Goal: Information Seeking & Learning: Learn about a topic

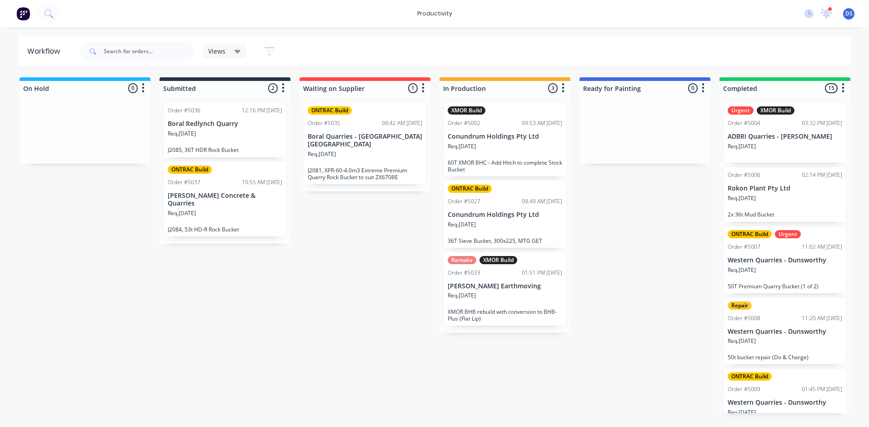
click at [482, 288] on p "[PERSON_NAME] Earthmoving" at bounding box center [505, 286] width 115 height 8
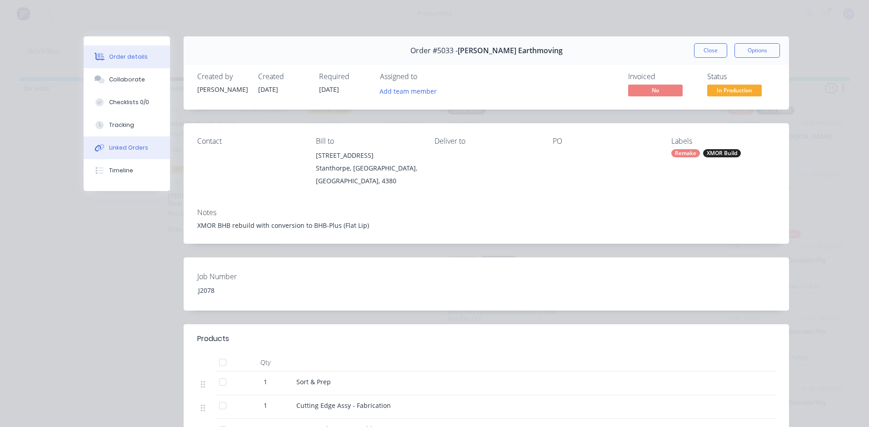
click at [131, 147] on div "Linked Orders" at bounding box center [128, 148] width 39 height 8
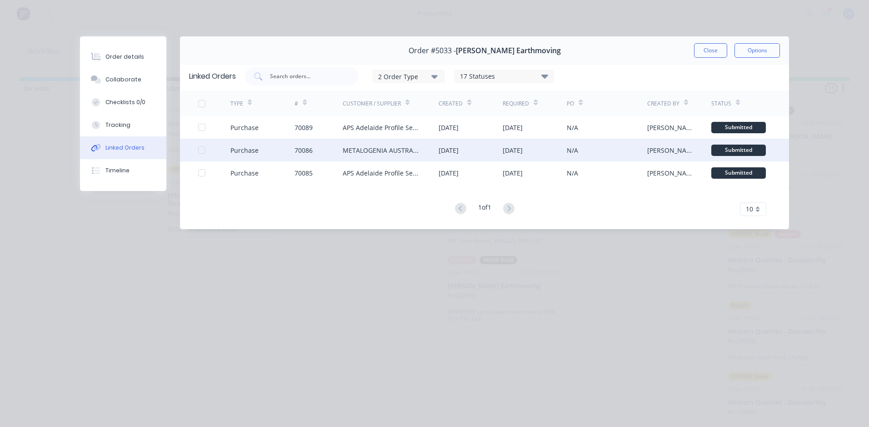
click at [352, 147] on div "METALOGENIA AUSTRALIA PTY LTD - (MTG)" at bounding box center [382, 151] width 78 height 10
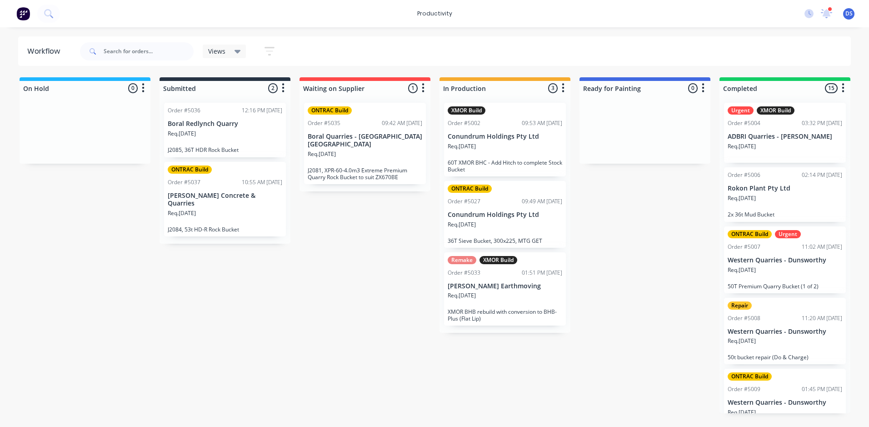
click at [501, 291] on div "Remake XMOR Build Order #5033 01:51 PM [DATE] [PERSON_NAME] Earthmoving Req. [D…" at bounding box center [505, 289] width 122 height 74
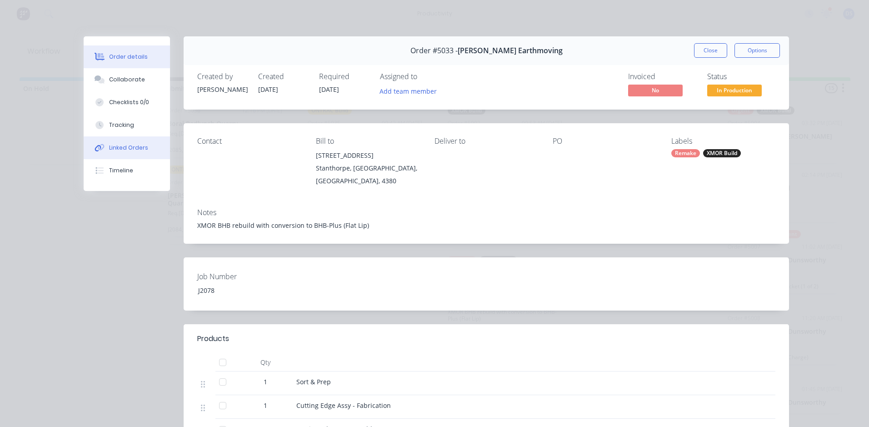
click at [134, 151] on div "Linked Orders" at bounding box center [128, 148] width 39 height 8
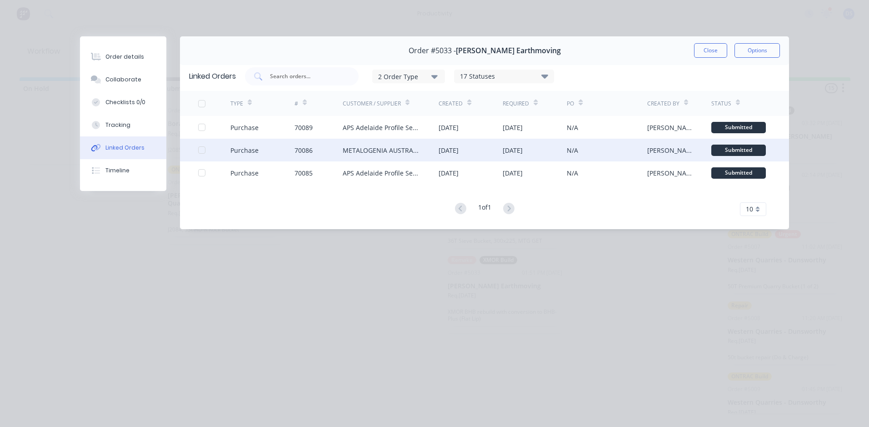
click at [205, 152] on div at bounding box center [202, 150] width 18 height 18
click at [399, 152] on div "METALOGENIA AUSTRALIA PTY LTD - (MTG)" at bounding box center [382, 151] width 78 height 10
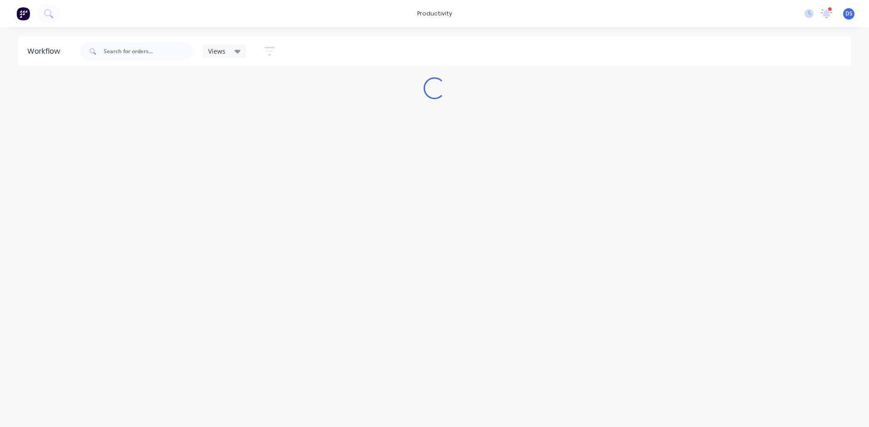
click at [399, 152] on div "Workflow Views Save new view None (Default) edit Production edit Show/Hide stat…" at bounding box center [434, 222] width 869 height 372
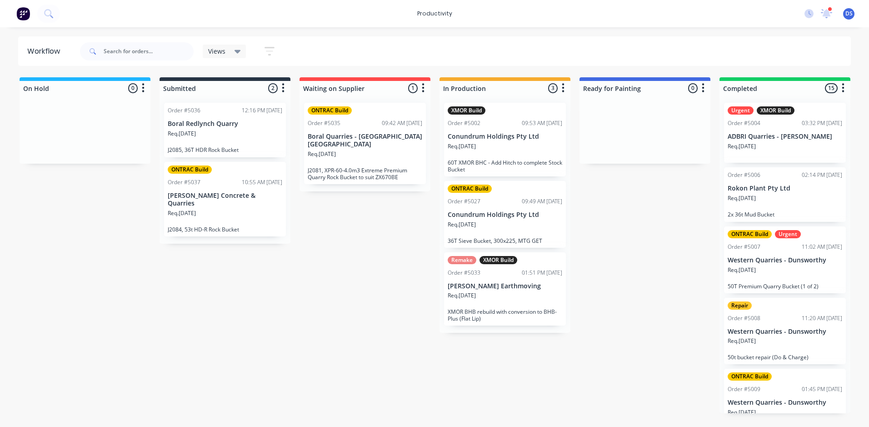
drag, startPoint x: 399, startPoint y: 152, endPoint x: 390, endPoint y: 281, distance: 129.0
click at [389, 283] on div "On Hold 0 Sort By Created date Required date Order number Customer name Most re…" at bounding box center [553, 245] width 1121 height 336
click at [491, 297] on div "Req. [DATE]" at bounding box center [505, 298] width 115 height 15
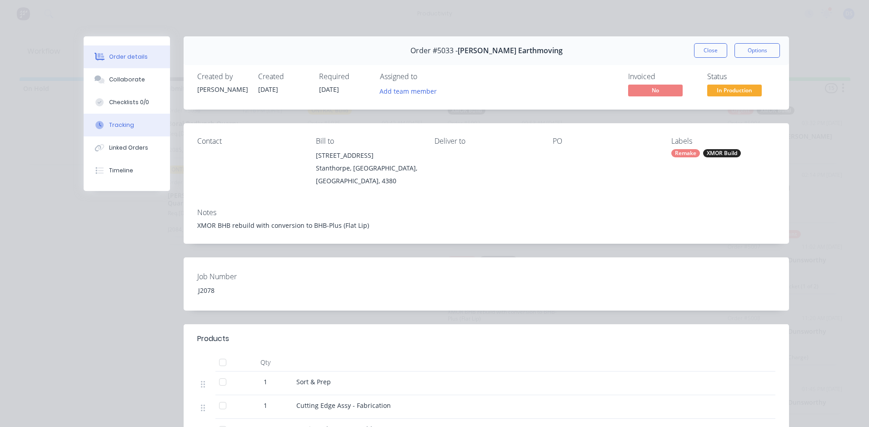
click at [118, 128] on div "Tracking" at bounding box center [121, 125] width 25 height 8
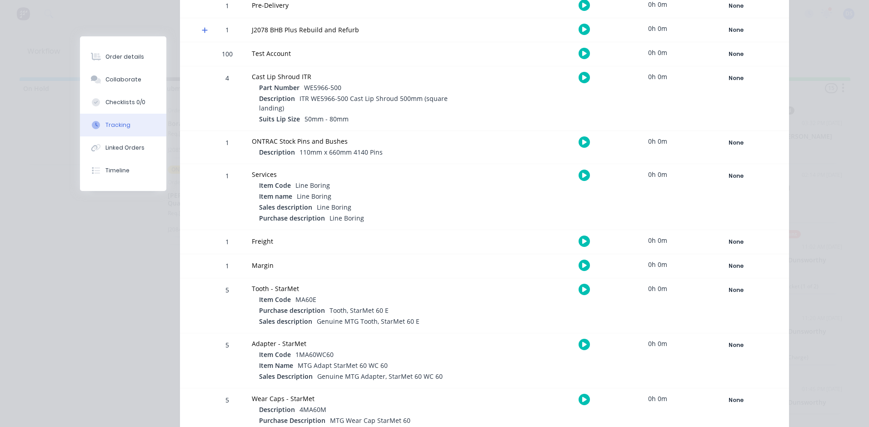
scroll to position [455, 0]
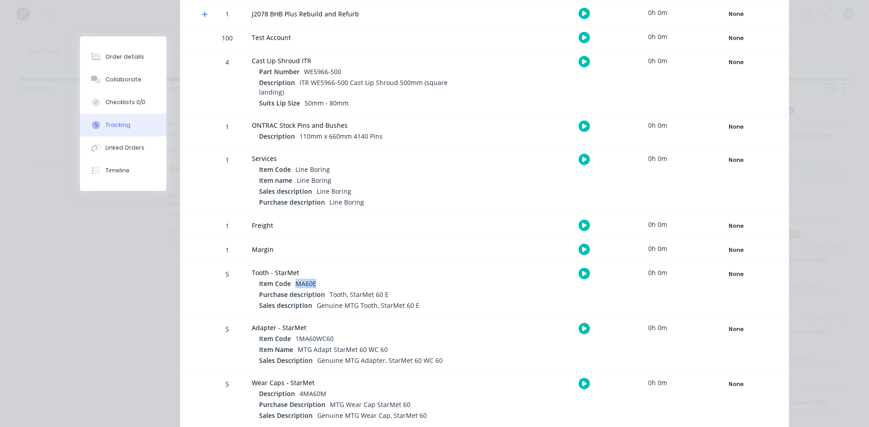
drag, startPoint x: 313, startPoint y: 281, endPoint x: 293, endPoint y: 281, distance: 20.5
click at [293, 281] on div "Item Code MA60E" at bounding box center [362, 284] width 206 height 11
drag, startPoint x: 291, startPoint y: 338, endPoint x: 332, endPoint y: 339, distance: 40.9
click at [332, 339] on div "Item Code 1MA60WC60" at bounding box center [362, 339] width 206 height 11
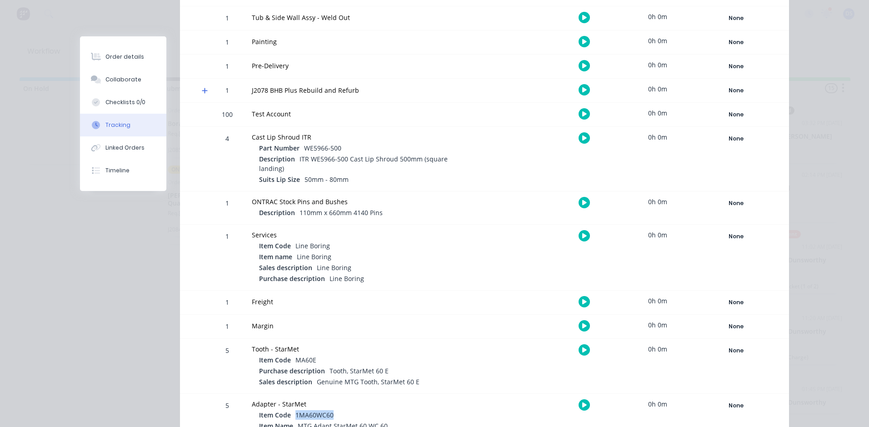
scroll to position [377, 0]
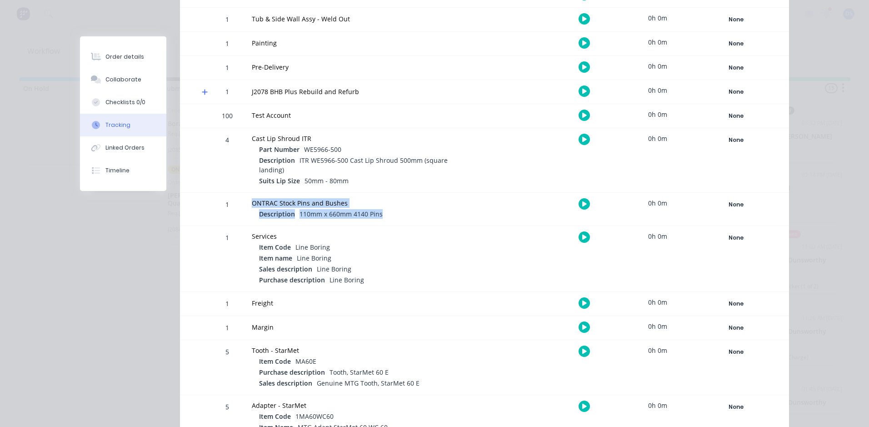
drag, startPoint x: 382, startPoint y: 210, endPoint x: 248, endPoint y: 197, distance: 134.7
click at [248, 197] on div "ONTRAC Stock Pins and Bushes Description 110mm x 660mm 4140 Pins" at bounding box center [358, 209] width 225 height 33
click at [424, 241] on div at bounding box center [362, 241] width 206 height 1
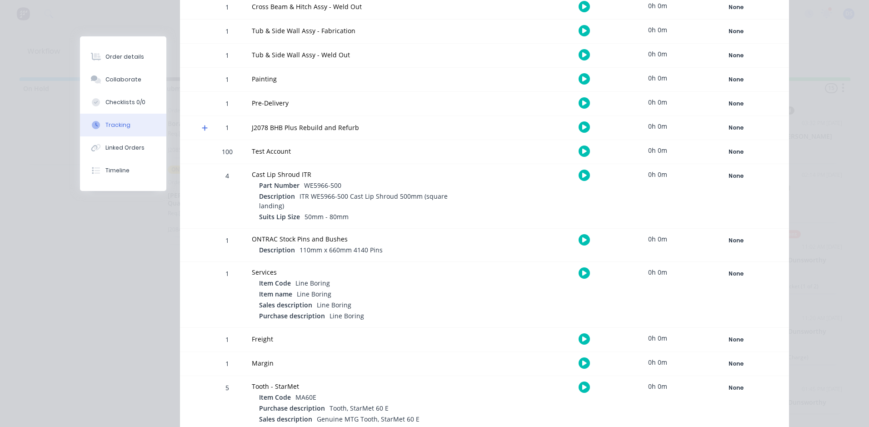
scroll to position [286, 0]
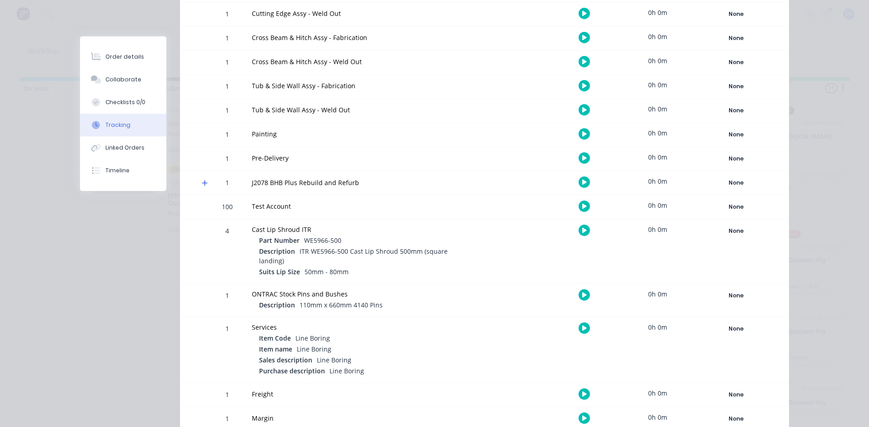
click at [202, 181] on icon at bounding box center [205, 183] width 6 height 6
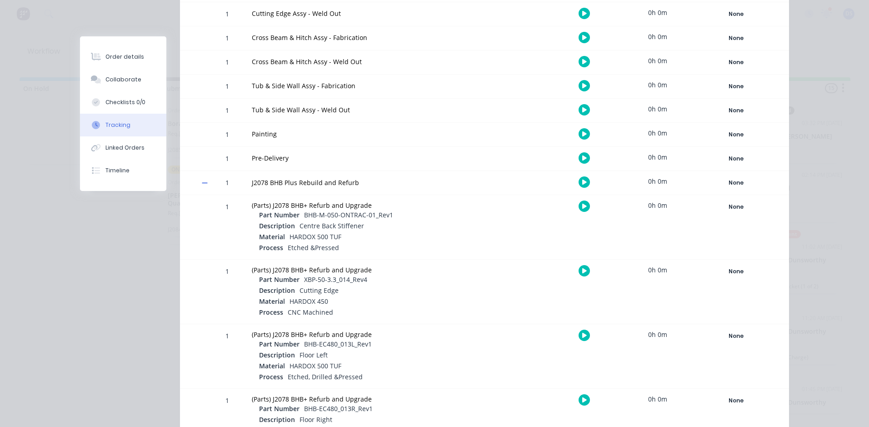
click at [202, 182] on icon at bounding box center [205, 183] width 6 height 6
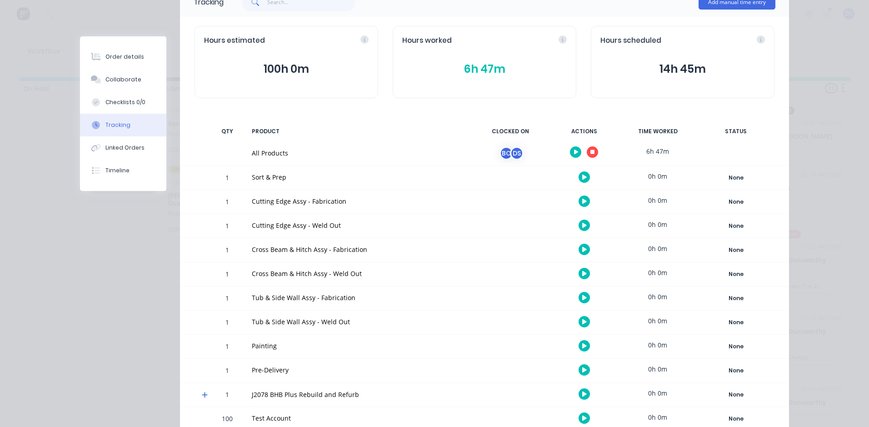
scroll to position [0, 0]
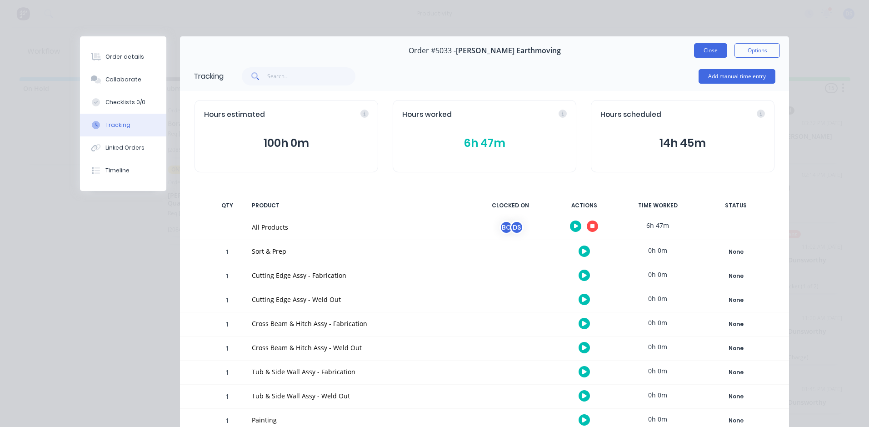
click at [714, 48] on button "Close" at bounding box center [710, 50] width 33 height 15
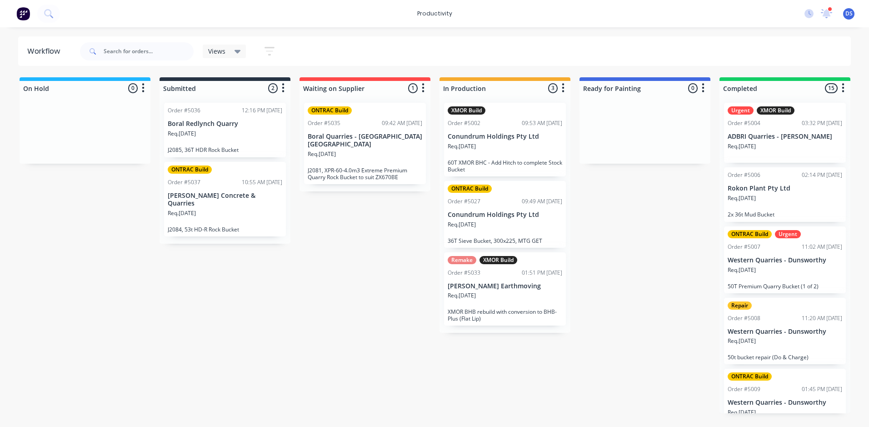
click at [513, 152] on div "Req. [DATE]" at bounding box center [505, 149] width 115 height 15
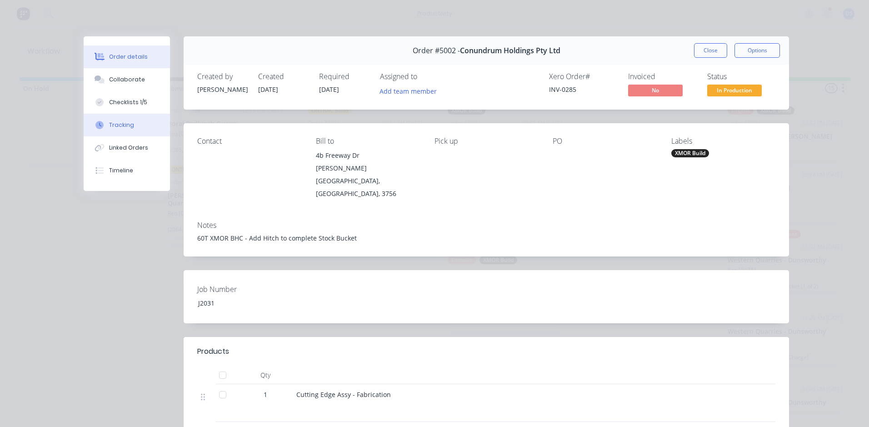
click at [117, 125] on div "Tracking" at bounding box center [121, 125] width 25 height 8
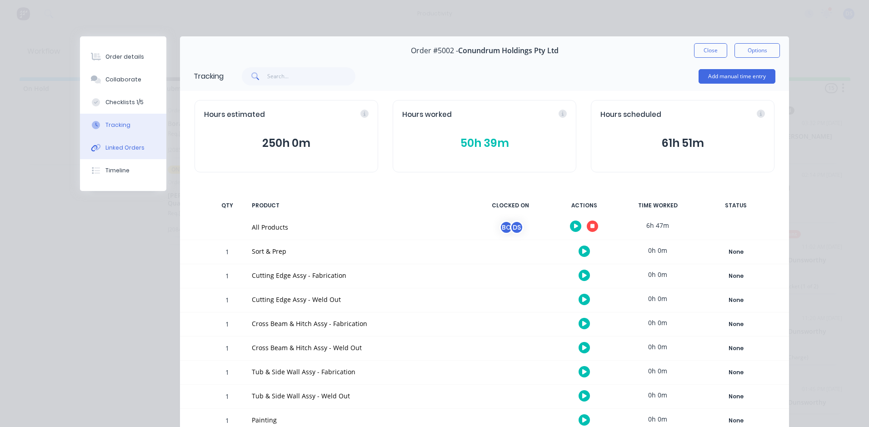
click at [117, 146] on div "Linked Orders" at bounding box center [125, 148] width 39 height 8
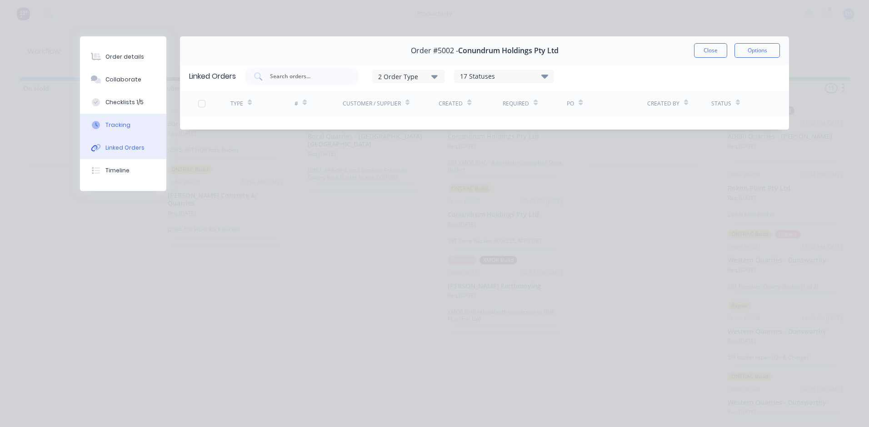
click at [115, 131] on button "Tracking" at bounding box center [123, 125] width 86 height 23
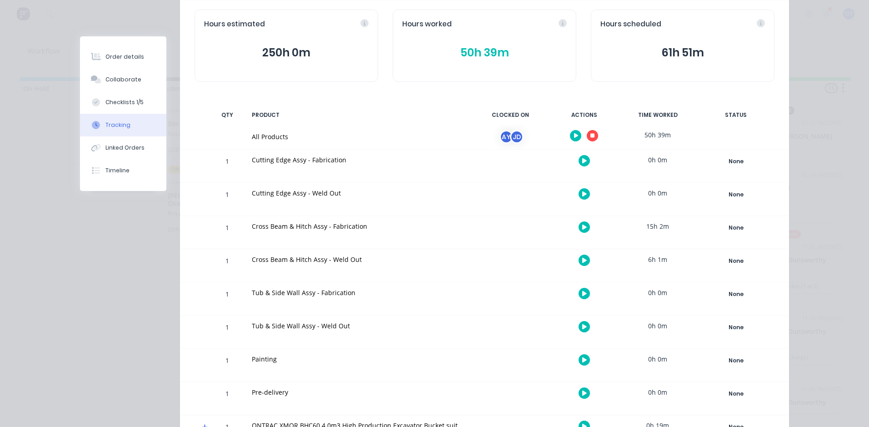
scroll to position [255, 0]
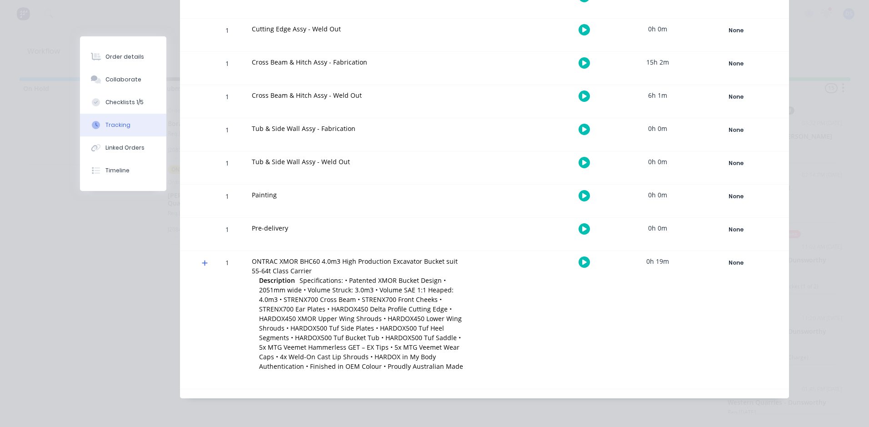
click at [202, 266] on span at bounding box center [206, 264] width 9 height 9
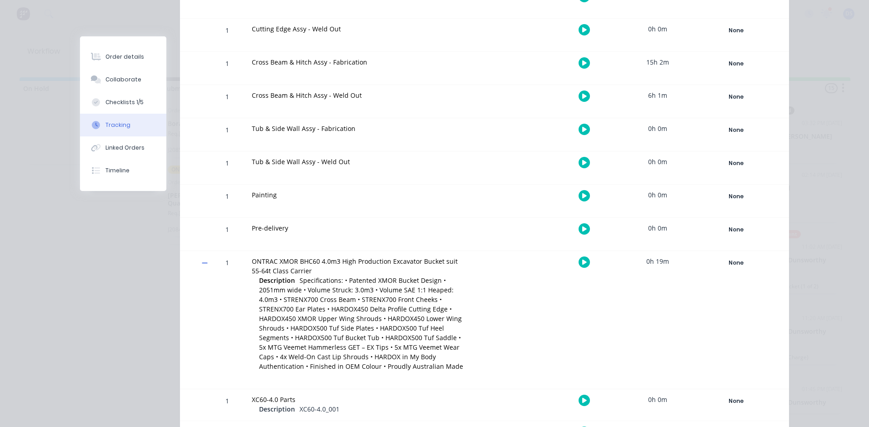
click at [202, 264] on icon at bounding box center [205, 263] width 6 height 6
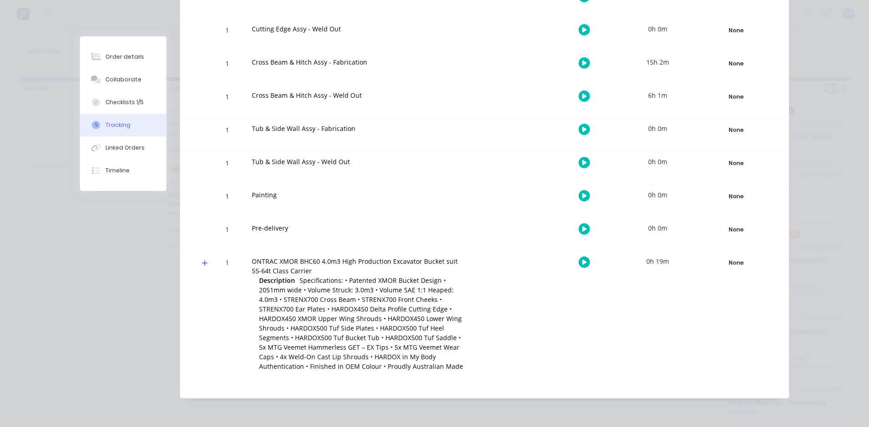
click at [202, 262] on icon at bounding box center [205, 263] width 6 height 6
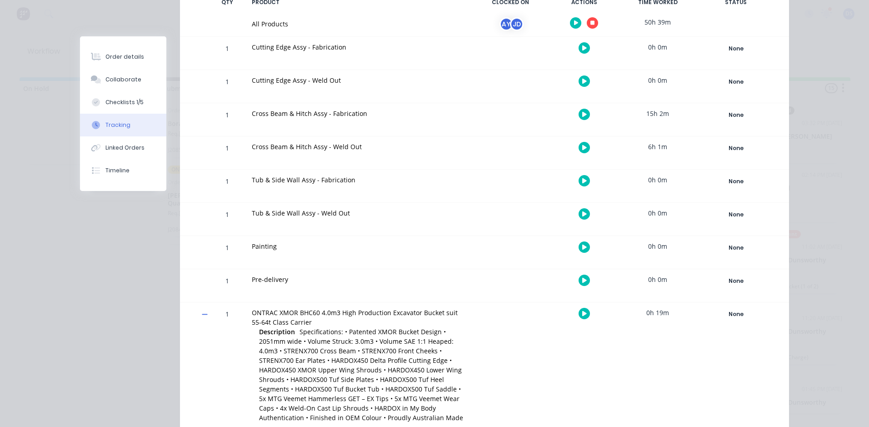
scroll to position [301, 0]
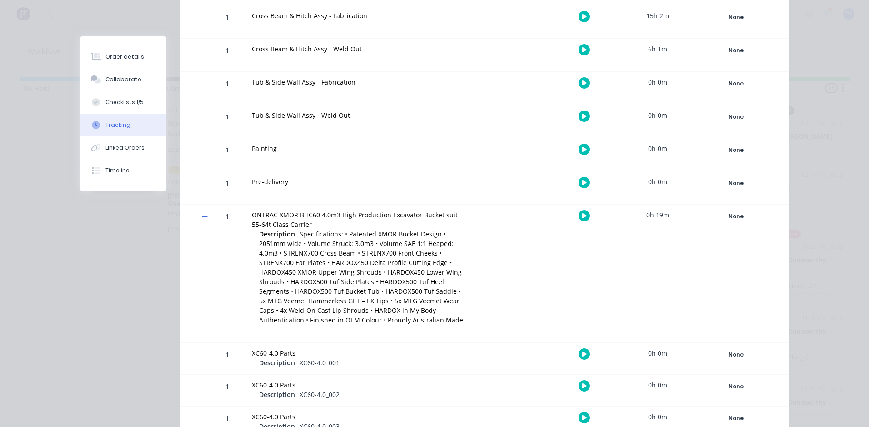
click at [206, 213] on span at bounding box center [206, 217] width 9 height 9
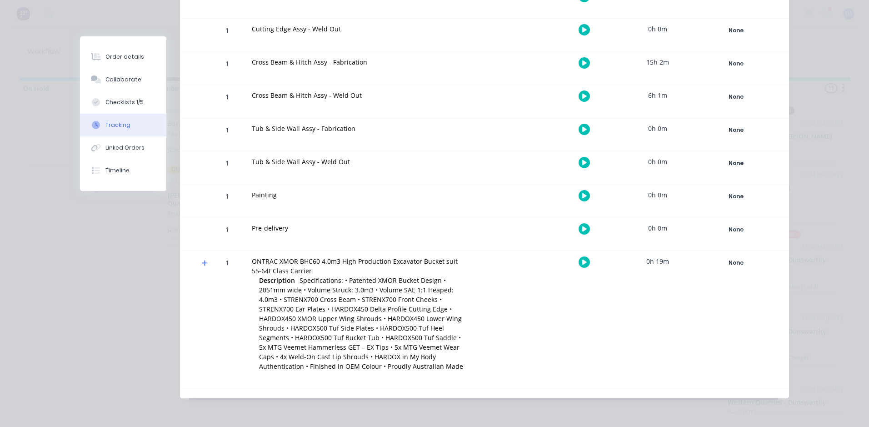
scroll to position [255, 0]
drag, startPoint x: 373, startPoint y: 330, endPoint x: 286, endPoint y: 337, distance: 87.2
click at [286, 337] on span "Specifications: • Patented XMOR Bucket Design • 2051mm wide • Volume Struck: 3.…" at bounding box center [361, 323] width 204 height 95
click at [549, 328] on div "1 ONTRAC XMOR BHC60 4.0m3 High Production Excavator Bucket suit 55-64t Class Ca…" at bounding box center [484, 320] width 609 height 138
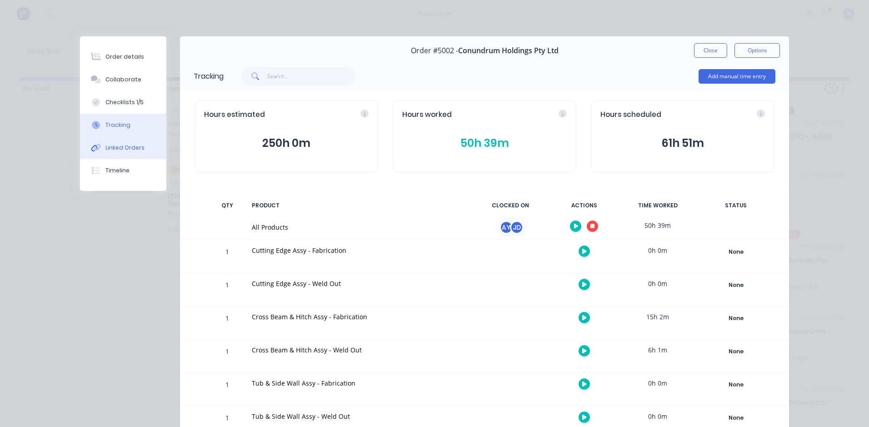
click at [107, 146] on div "Linked Orders" at bounding box center [125, 148] width 39 height 8
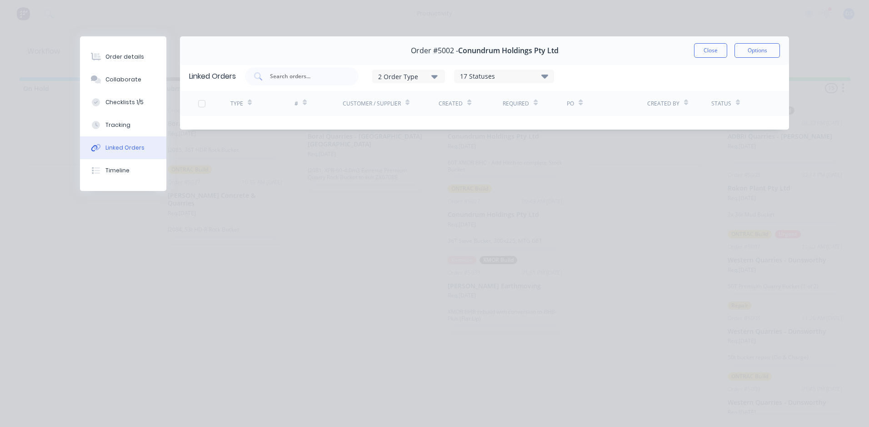
click at [438, 75] on icon "button" at bounding box center [435, 76] width 6 height 10
click at [137, 56] on div "Order details" at bounding box center [125, 57] width 39 height 8
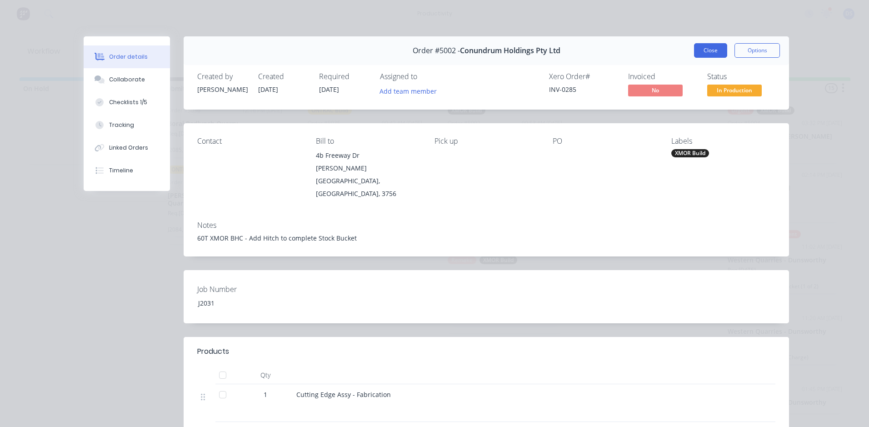
click at [700, 46] on button "Close" at bounding box center [710, 50] width 33 height 15
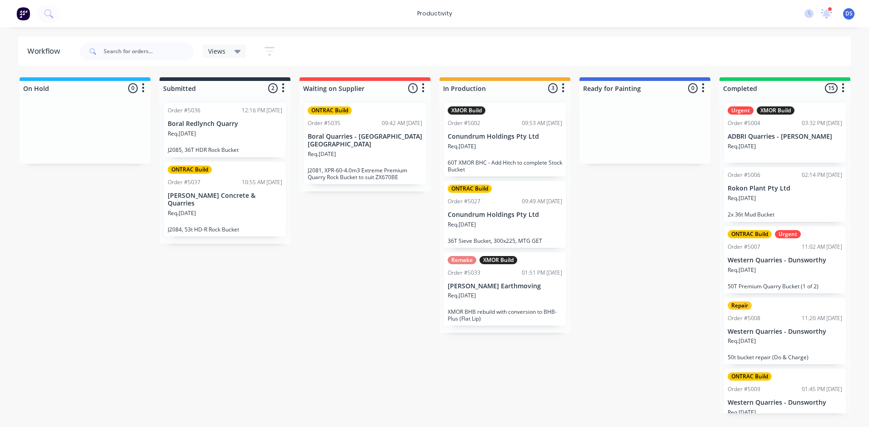
click at [337, 151] on div "Req. [DATE]" at bounding box center [365, 157] width 115 height 15
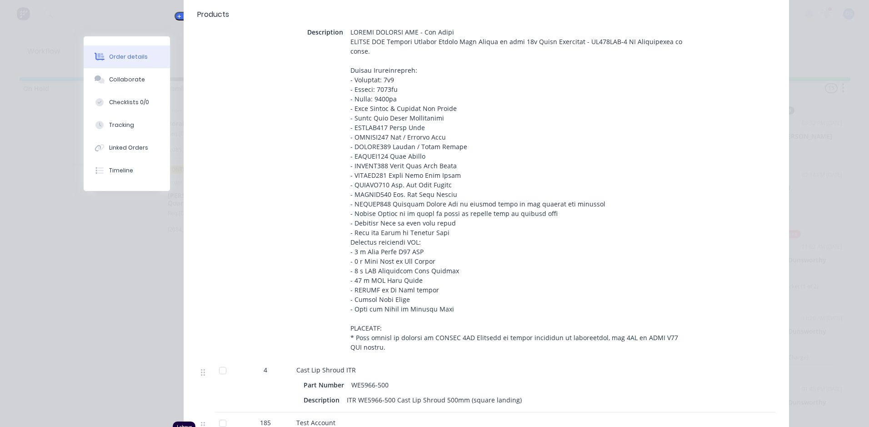
scroll to position [591, 0]
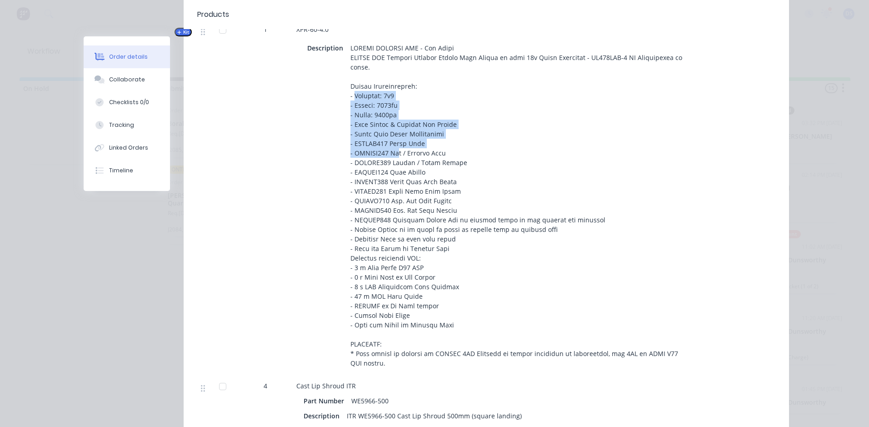
drag, startPoint x: 351, startPoint y: 68, endPoint x: 395, endPoint y: 125, distance: 72.6
click at [395, 125] on div at bounding box center [517, 205] width 341 height 328
click at [635, 90] on div at bounding box center [517, 205] width 341 height 328
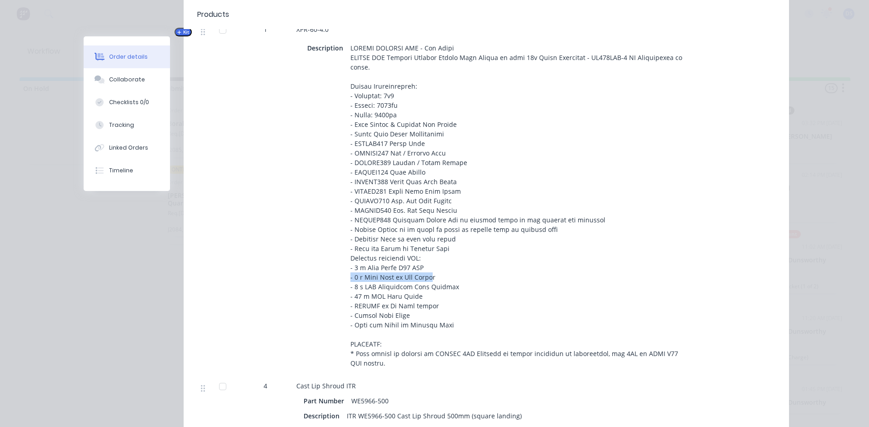
drag, startPoint x: 430, startPoint y: 250, endPoint x: 344, endPoint y: 250, distance: 86.4
click at [347, 250] on div at bounding box center [517, 205] width 341 height 328
drag, startPoint x: 344, startPoint y: 250, endPoint x: 466, endPoint y: 246, distance: 121.9
click at [466, 246] on div at bounding box center [517, 205] width 341 height 328
drag, startPoint x: 448, startPoint y: 251, endPoint x: 346, endPoint y: 251, distance: 102.8
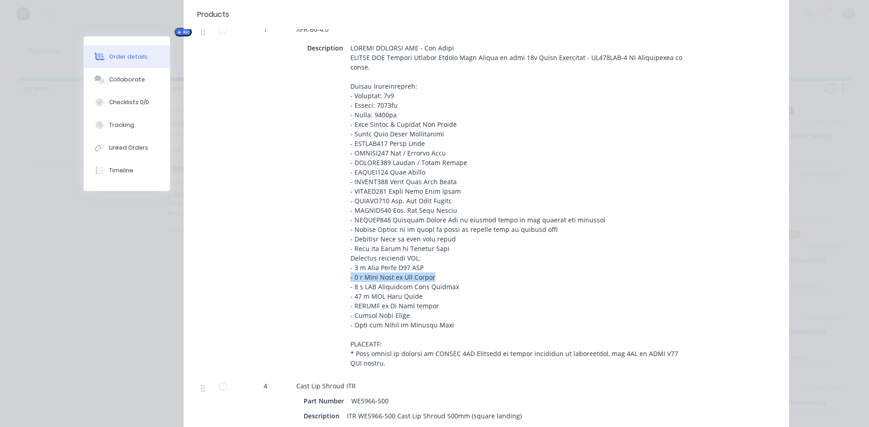
click at [347, 251] on div at bounding box center [517, 205] width 341 height 328
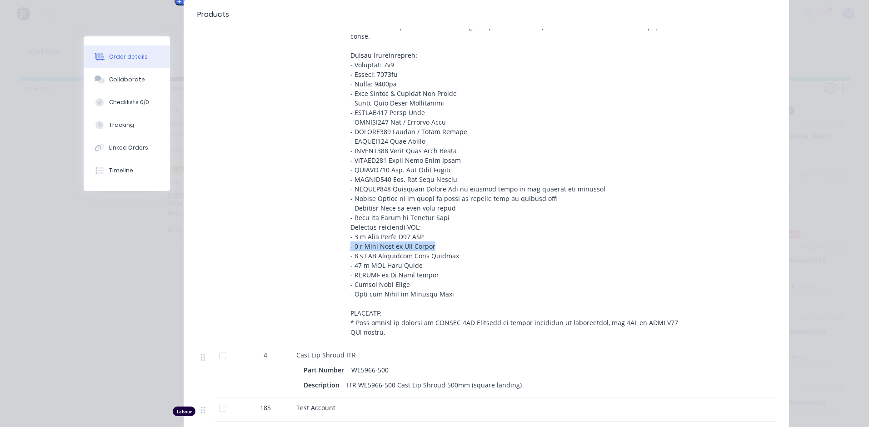
scroll to position [637, 0]
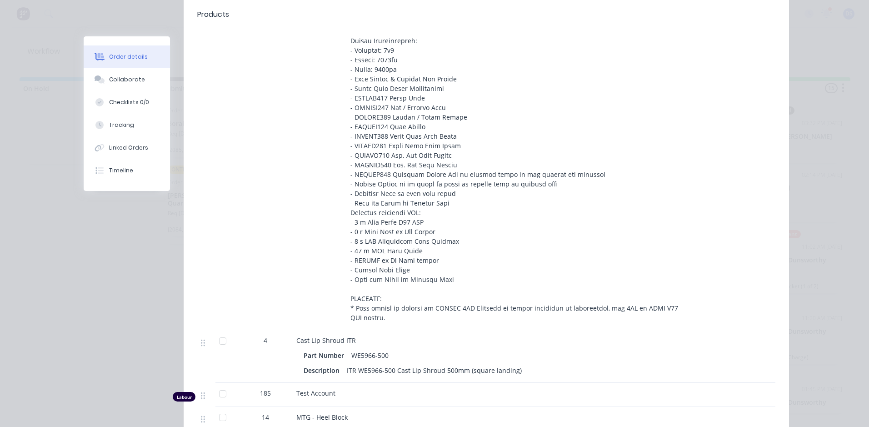
click at [276, 268] on div "1" at bounding box center [265, 152] width 55 height 357
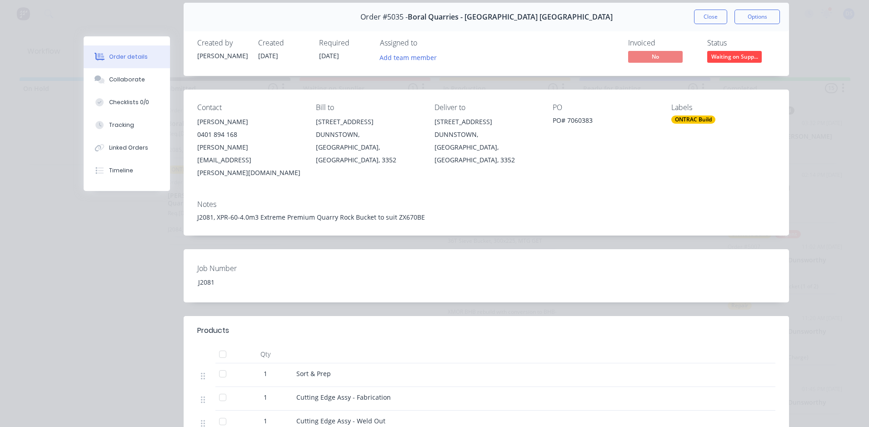
scroll to position [0, 0]
